Goal: Contribute content: Add original content to the website for others to see

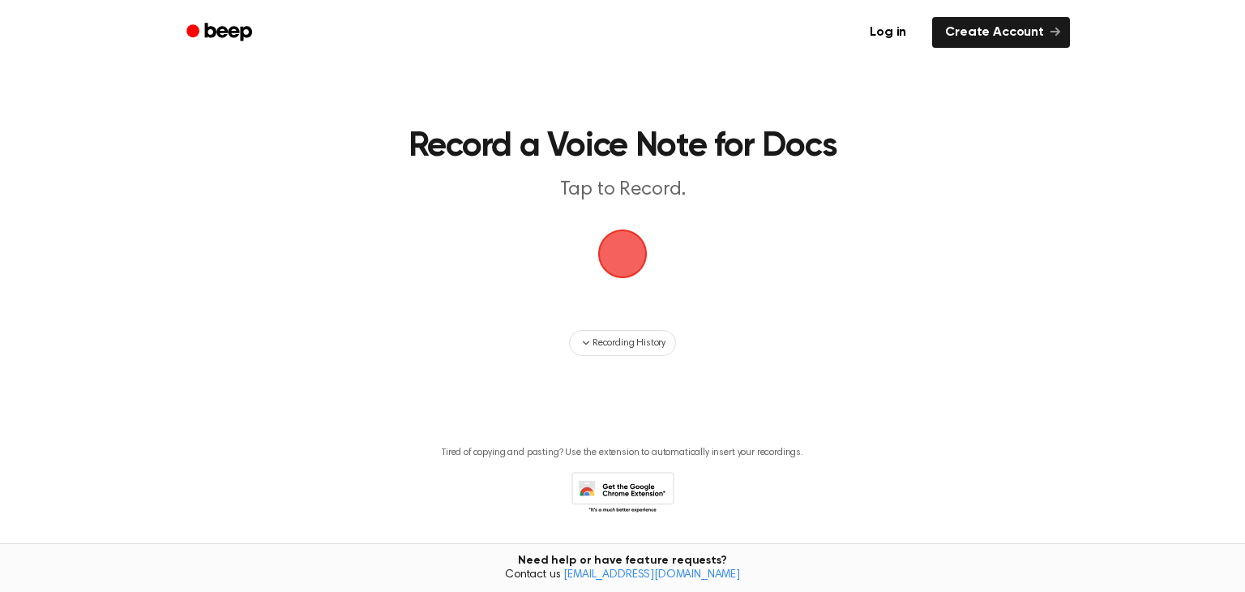
click at [621, 260] on span "button" at bounding box center [622, 253] width 45 height 45
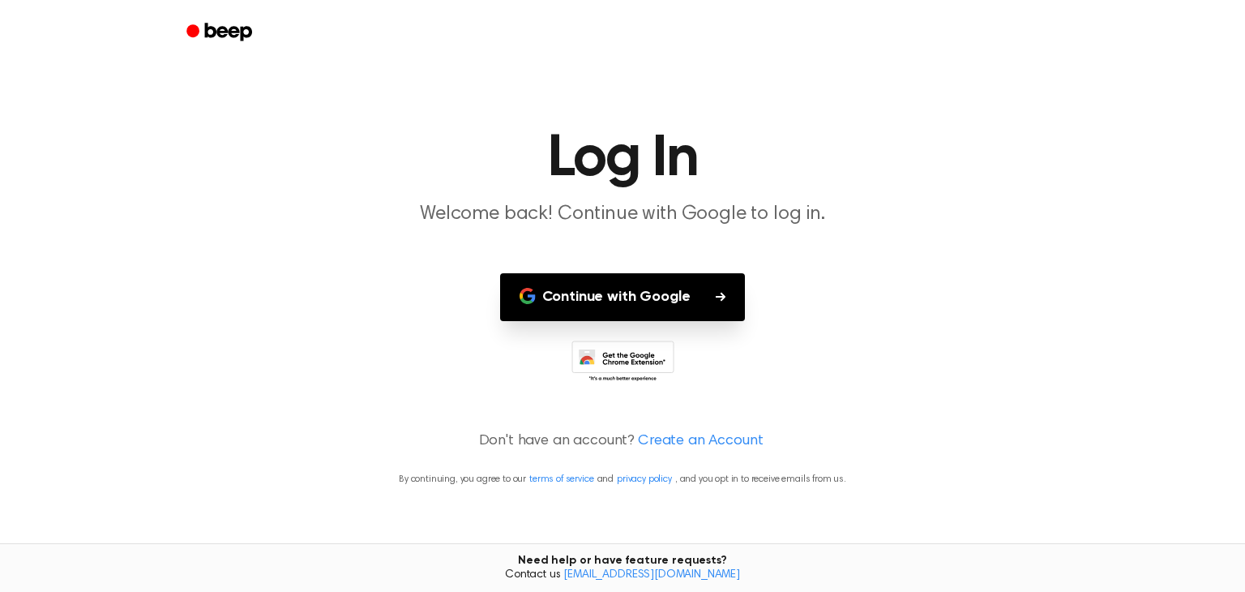
click at [627, 285] on button "Continue with Google" at bounding box center [623, 297] width 246 height 48
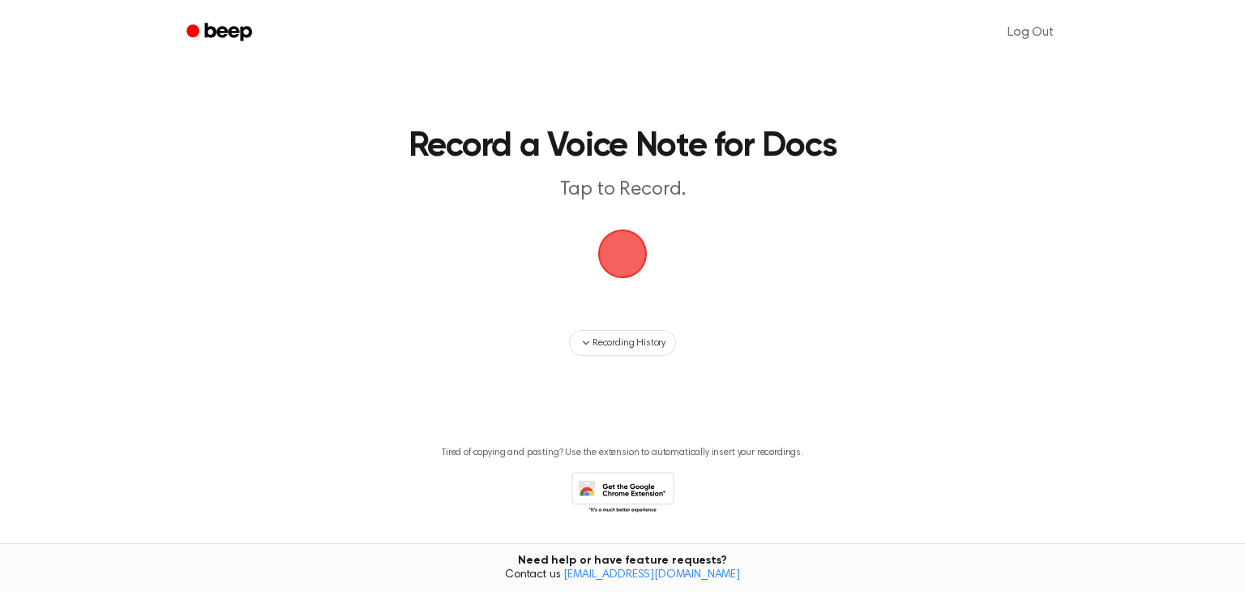
click at [630, 266] on span "button" at bounding box center [622, 253] width 45 height 45
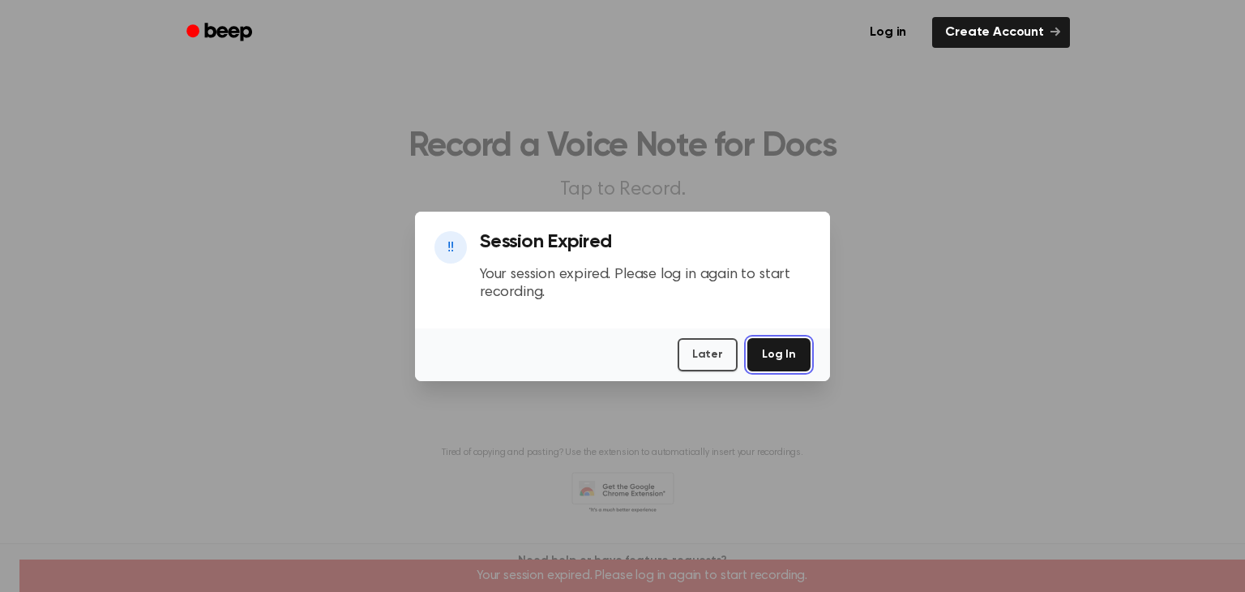
click at [769, 353] on button "Log In" at bounding box center [779, 354] width 63 height 33
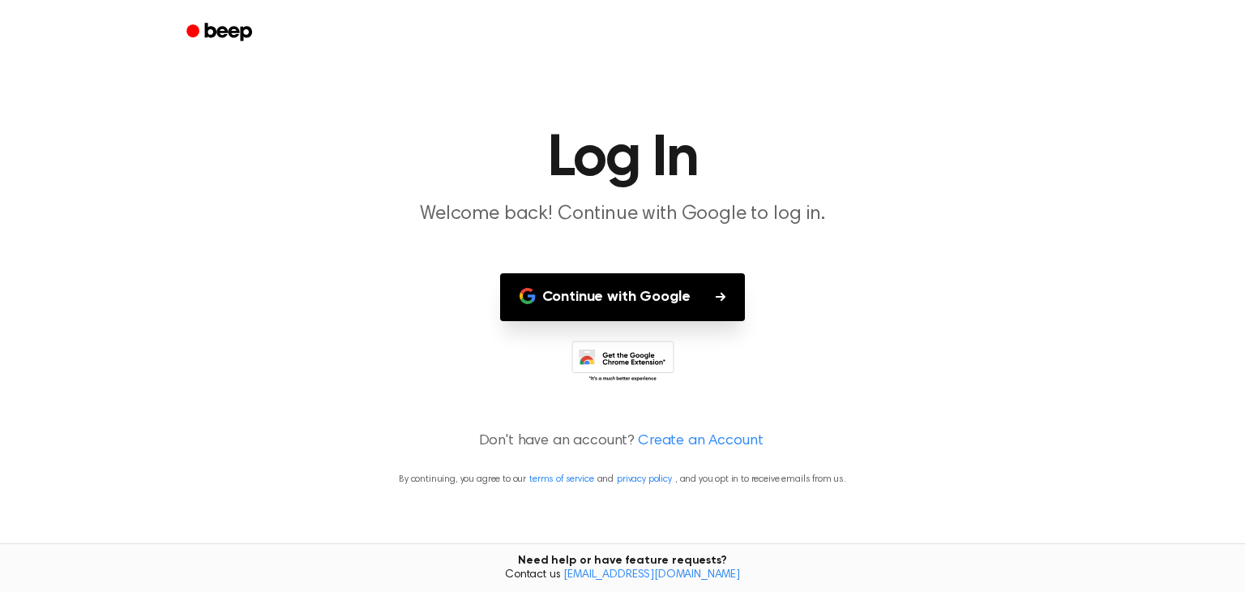
click at [711, 295] on button "Continue with Google" at bounding box center [623, 297] width 246 height 48
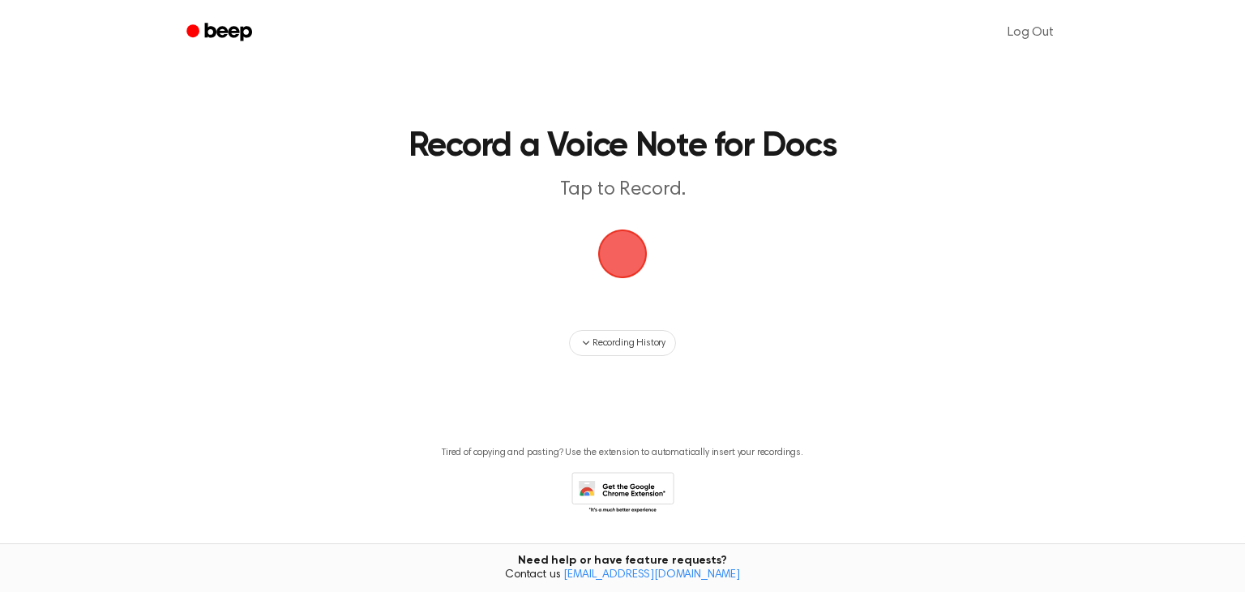
click at [620, 266] on span "button" at bounding box center [622, 253] width 45 height 45
click at [626, 266] on span "button" at bounding box center [622, 253] width 45 height 45
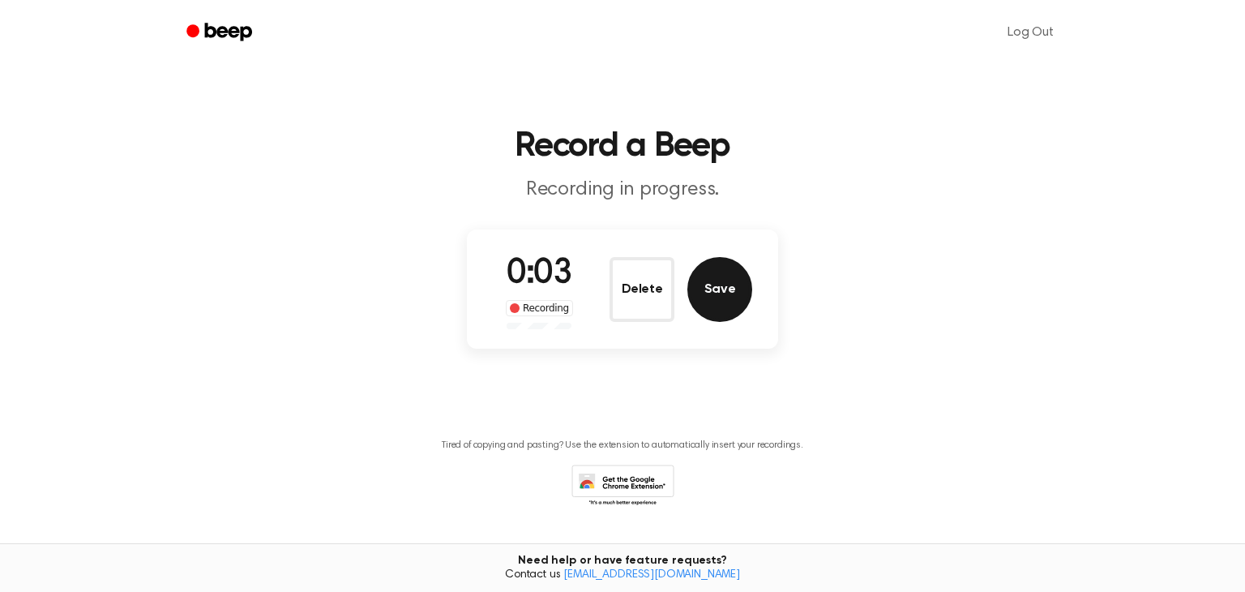
click at [712, 294] on button "Save" at bounding box center [720, 289] width 65 height 65
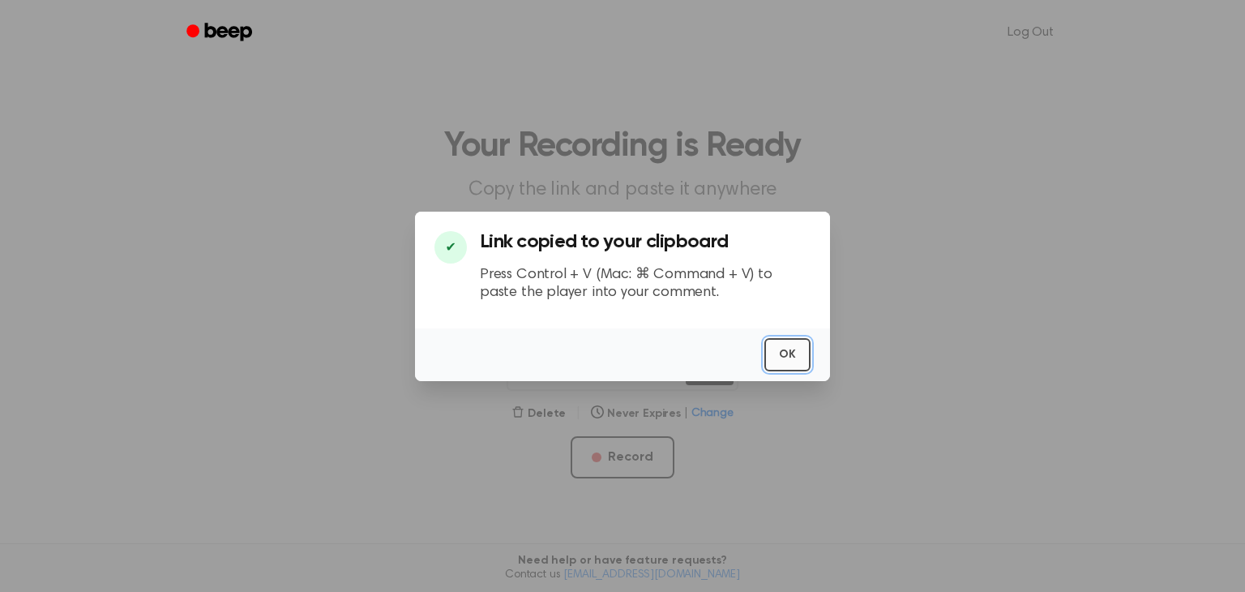
click at [784, 348] on button "OK" at bounding box center [788, 354] width 46 height 33
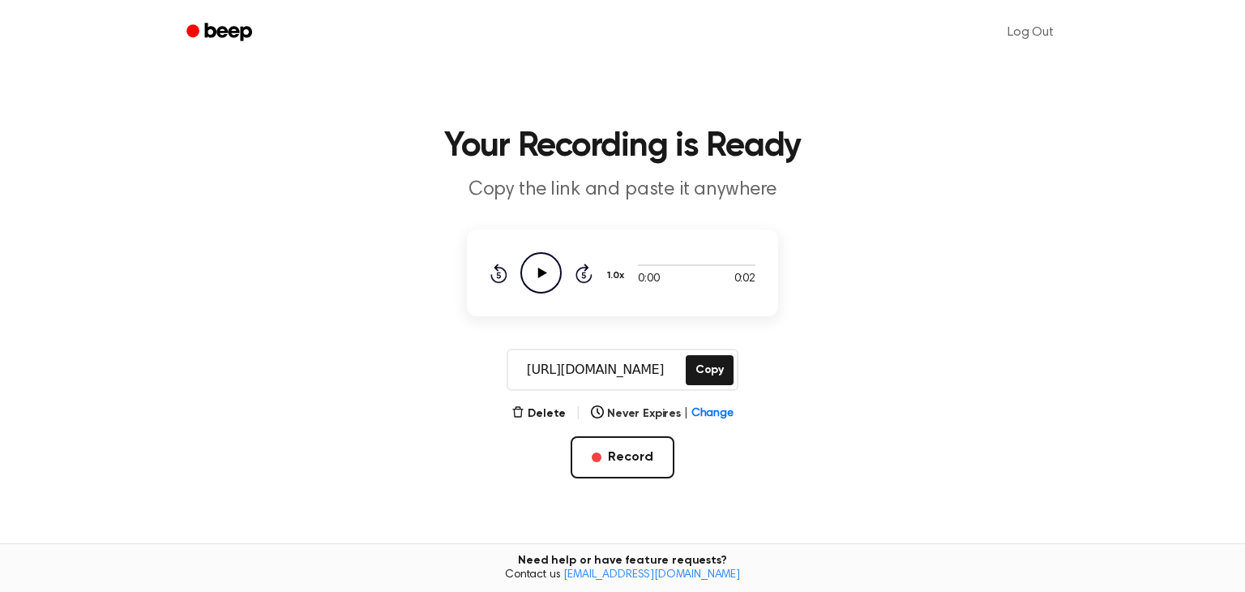
click at [555, 266] on icon "Play Audio" at bounding box center [541, 272] width 41 height 41
